Goal: Task Accomplishment & Management: Use online tool/utility

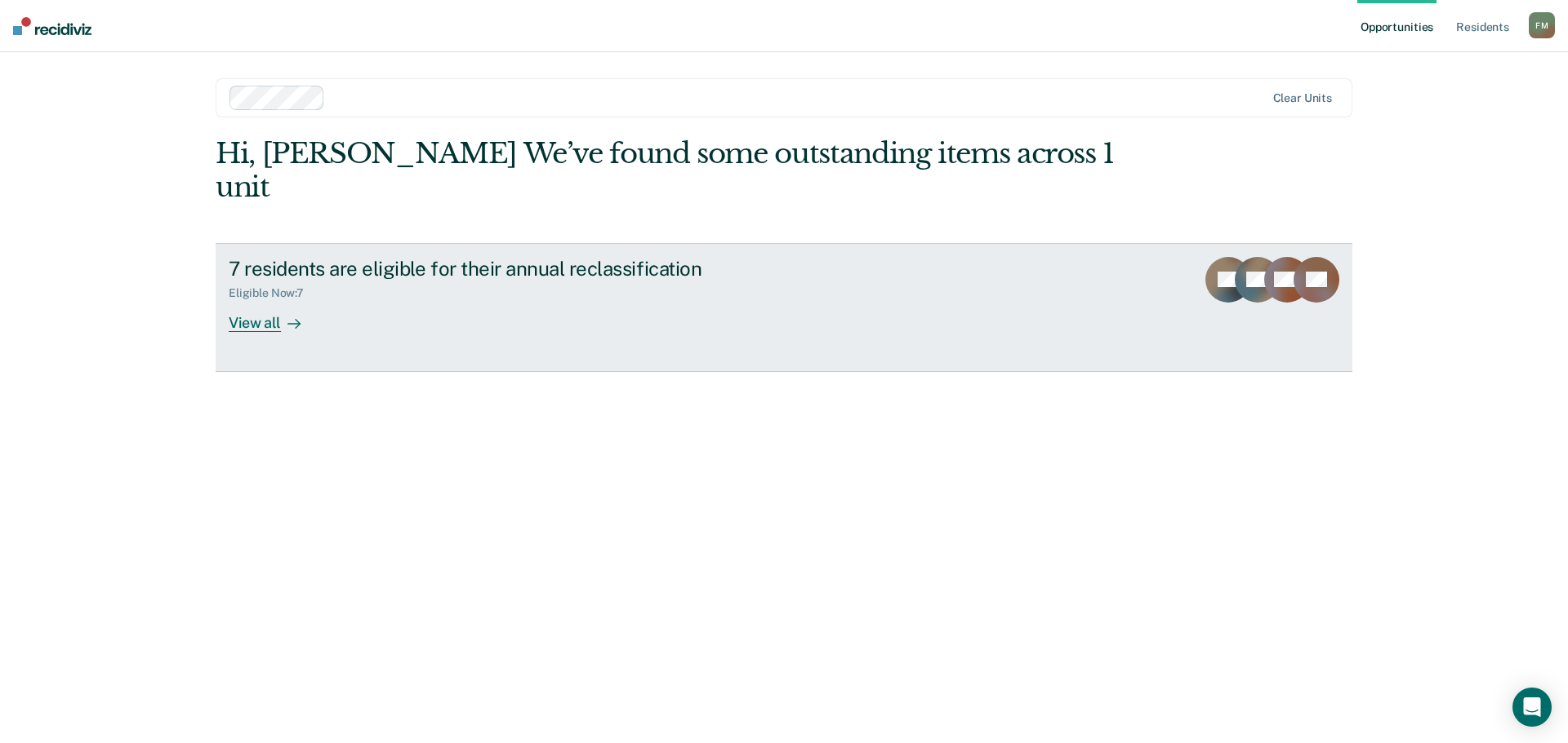
click at [254, 301] on div "View all" at bounding box center [274, 316] width 91 height 31
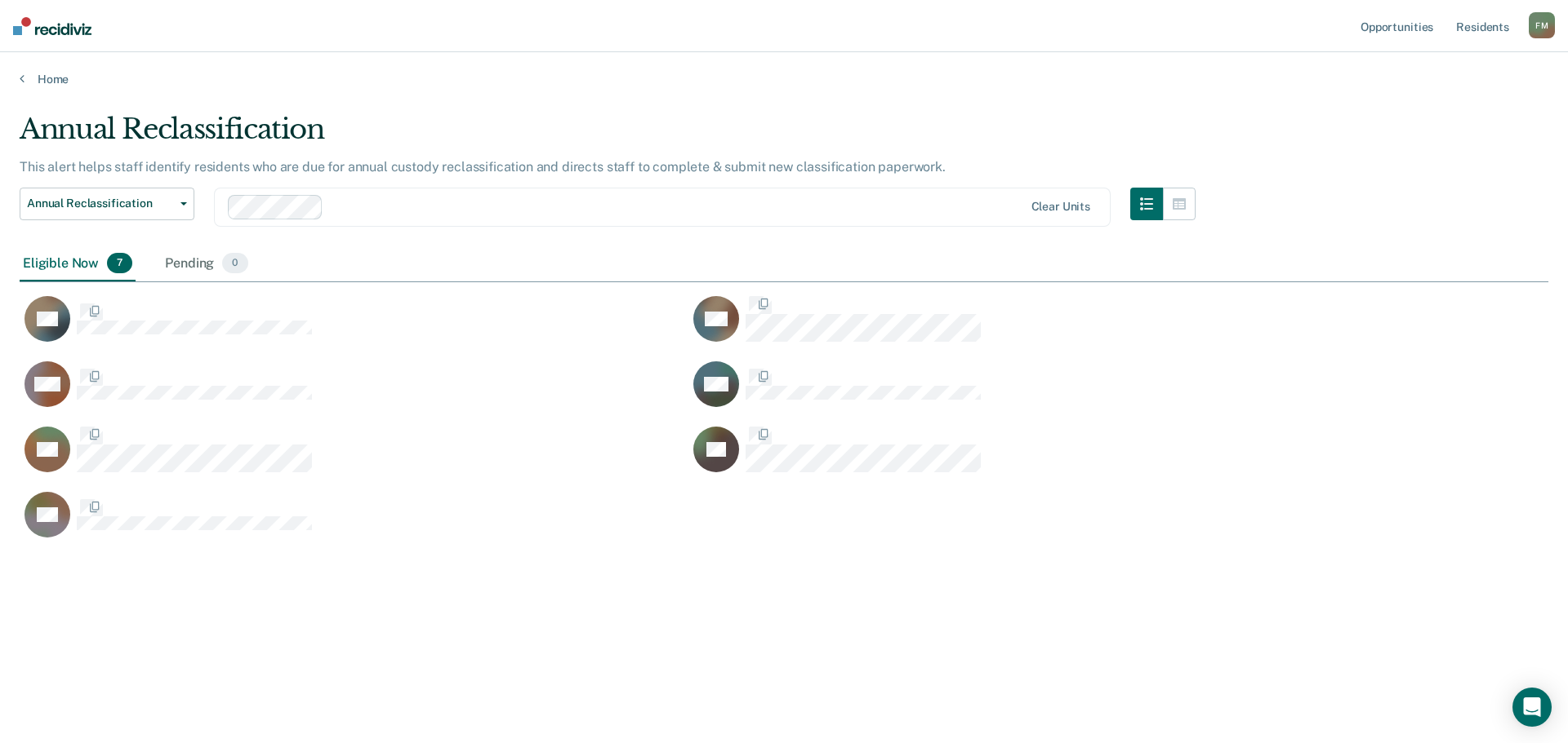
scroll to position [496, 1516]
click at [181, 206] on button "Annual Reclassification" at bounding box center [107, 204] width 175 height 32
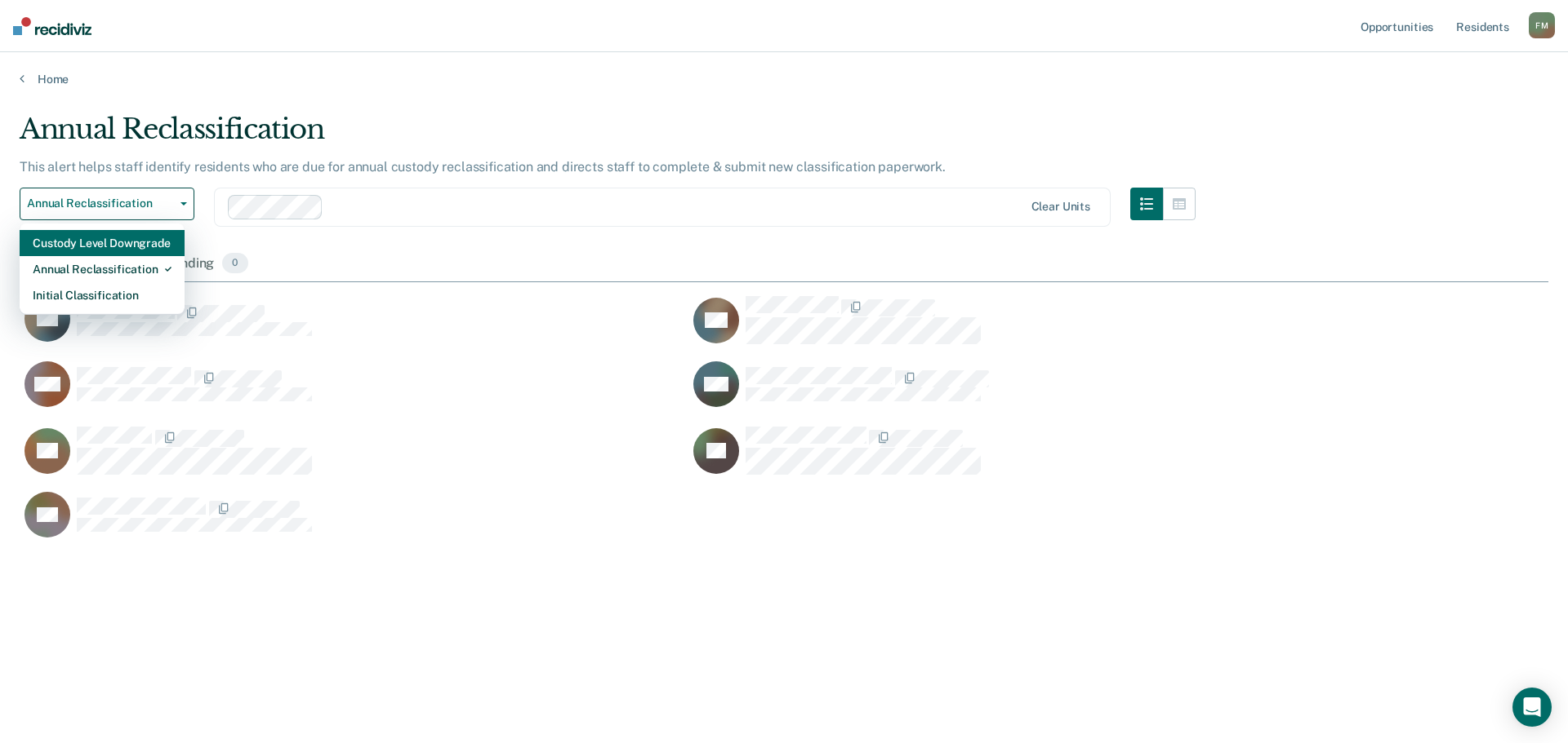
click at [159, 244] on div "Custody Level Downgrade" at bounding box center [101, 244] width 138 height 27
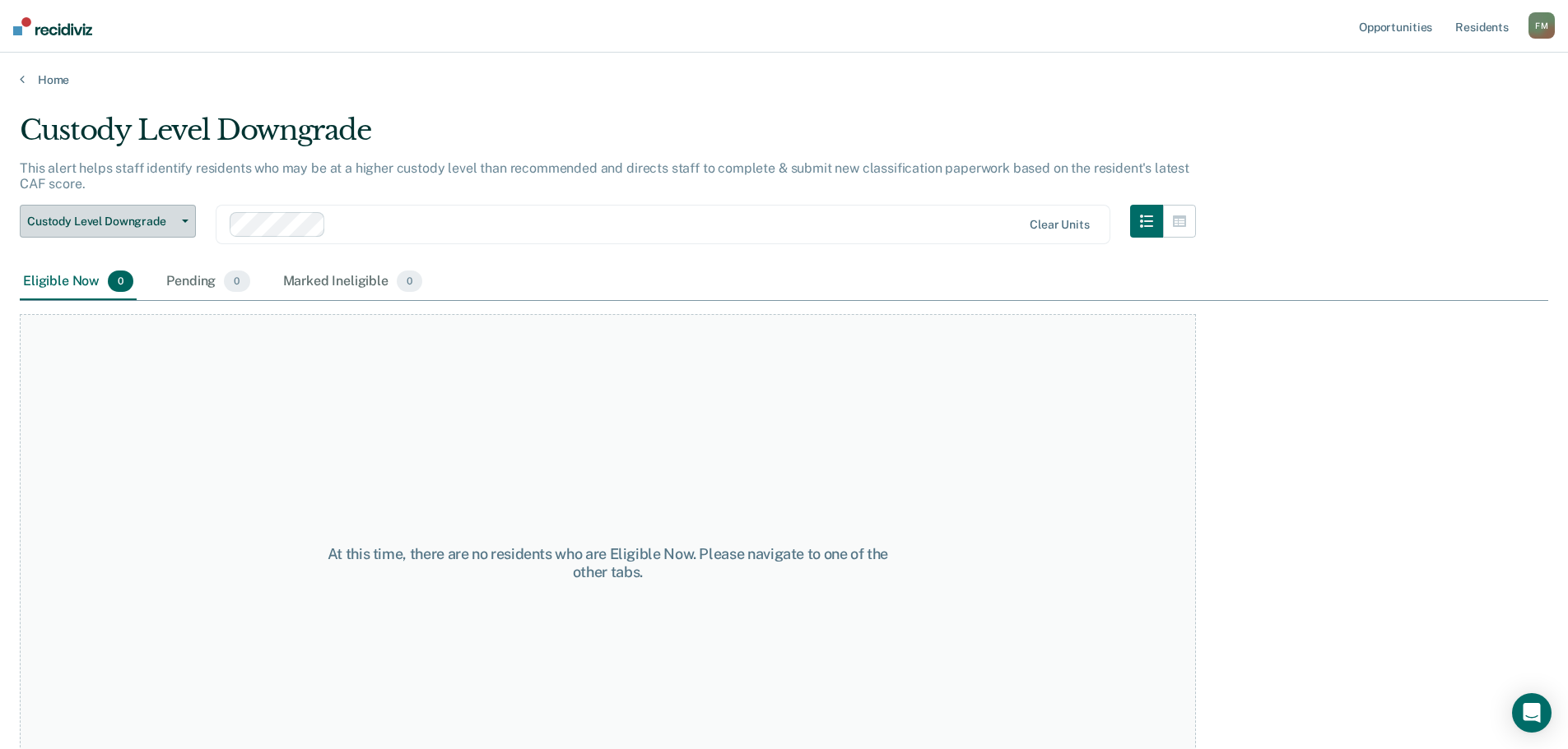
click at [158, 221] on span "Custody Level Downgrade" at bounding box center [101, 221] width 148 height 14
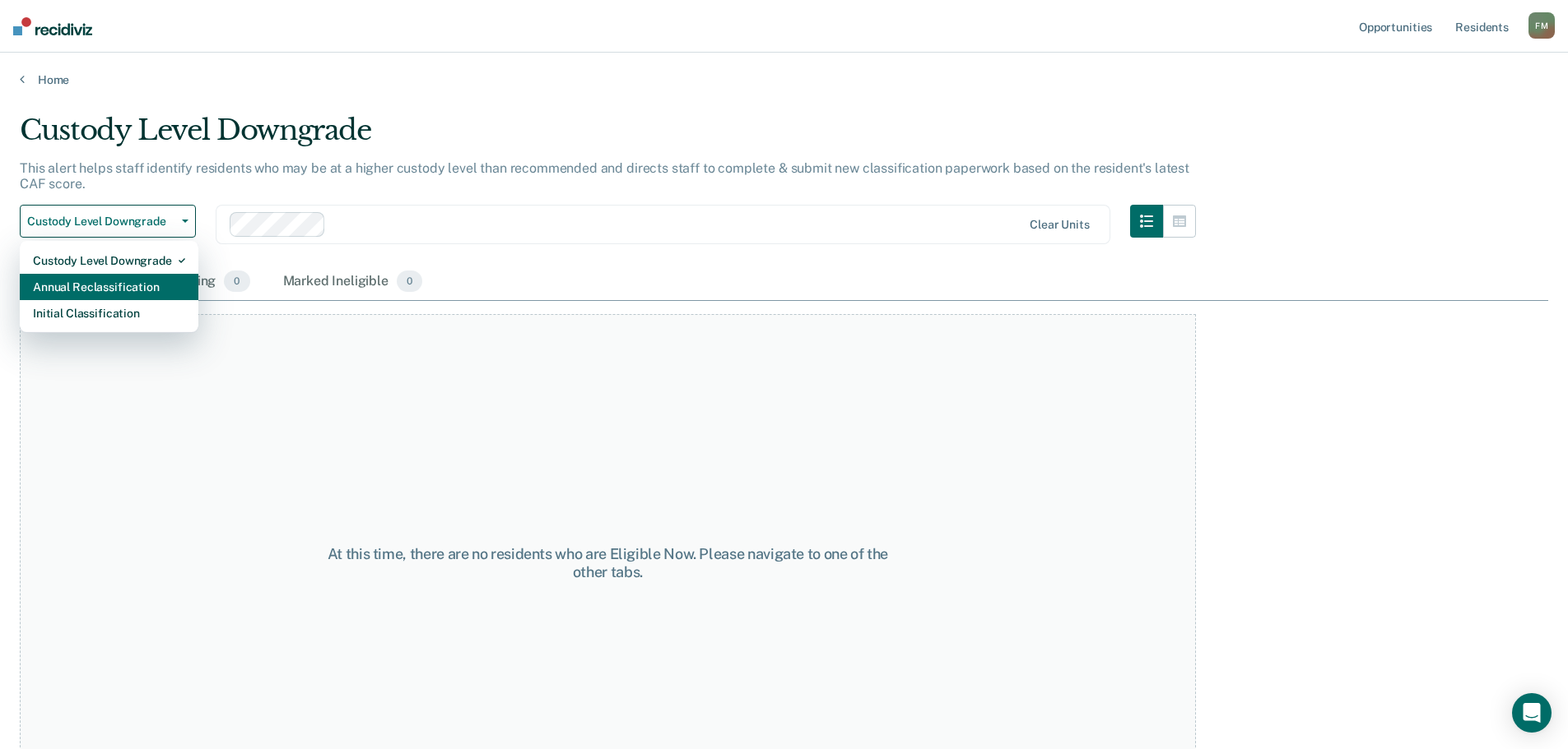
click at [144, 294] on div "Annual Reclassification" at bounding box center [109, 287] width 152 height 27
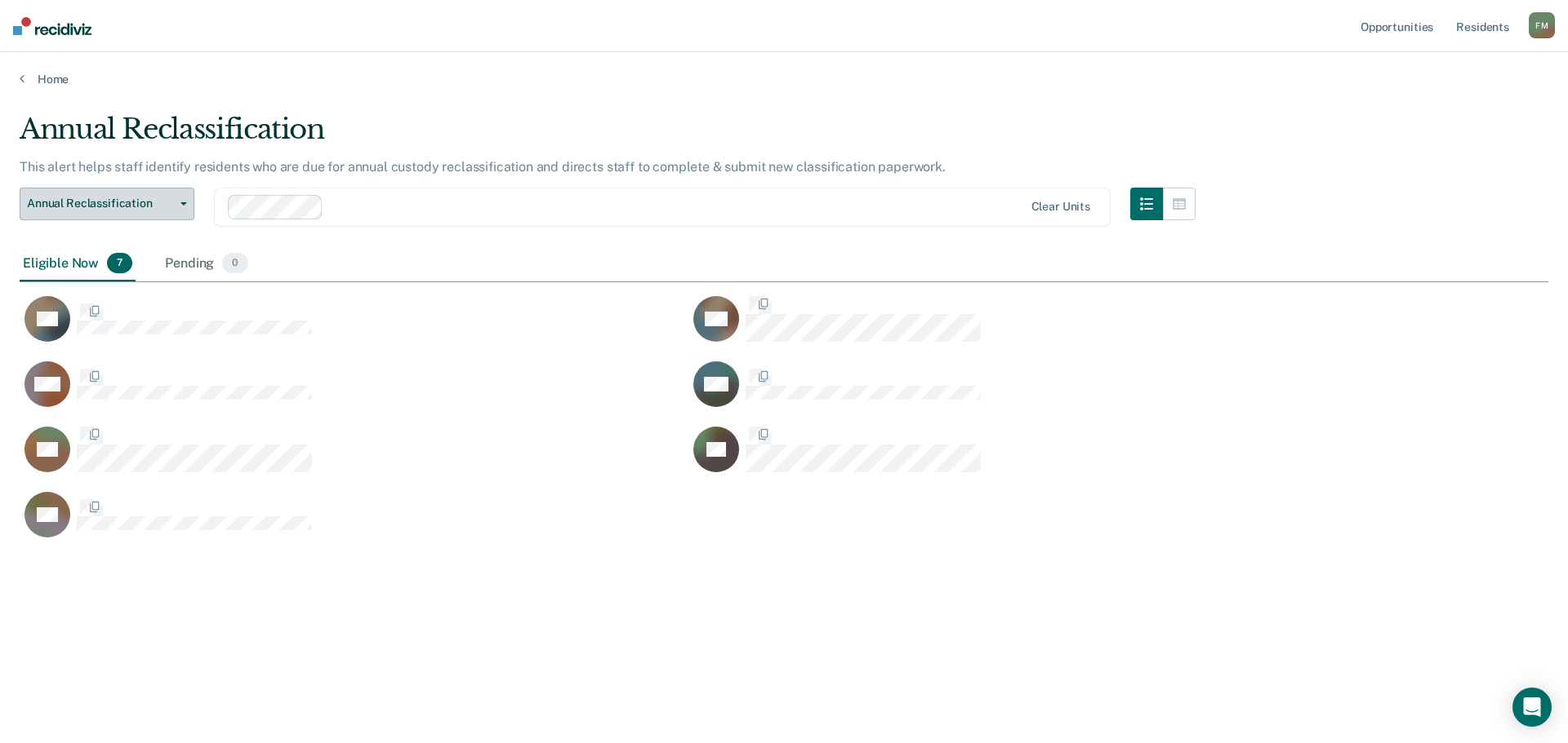
scroll to position [496, 1516]
